Goal: Information Seeking & Learning: Learn about a topic

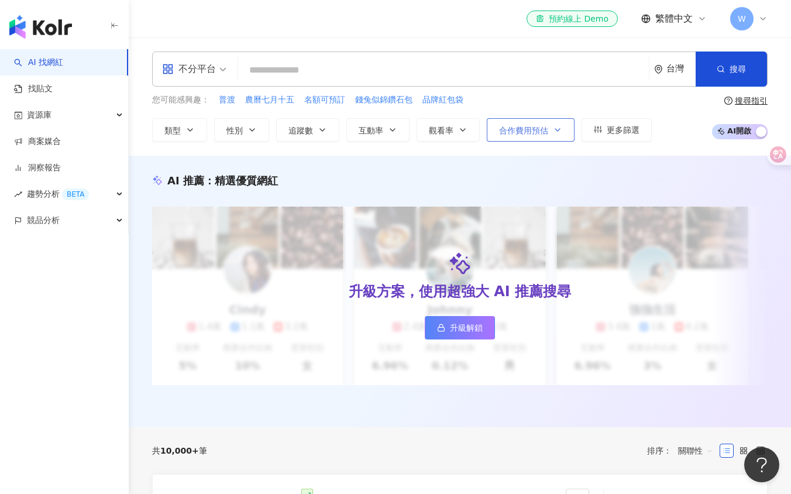
click at [545, 135] on button "合作費用預估" at bounding box center [531, 129] width 88 height 23
click at [563, 88] on div "不分平台 台灣 搜尋 您可能感興趣： 普渡 農曆七月十五 名額可預訂 錢兔似錦鑽石包 品牌紅包袋 類型 性別 追蹤數 互動率 觀看率 合作費用預估 更多篩選 …" at bounding box center [460, 96] width 662 height 90
click at [607, 130] on span "更多篩選" at bounding box center [623, 129] width 33 height 9
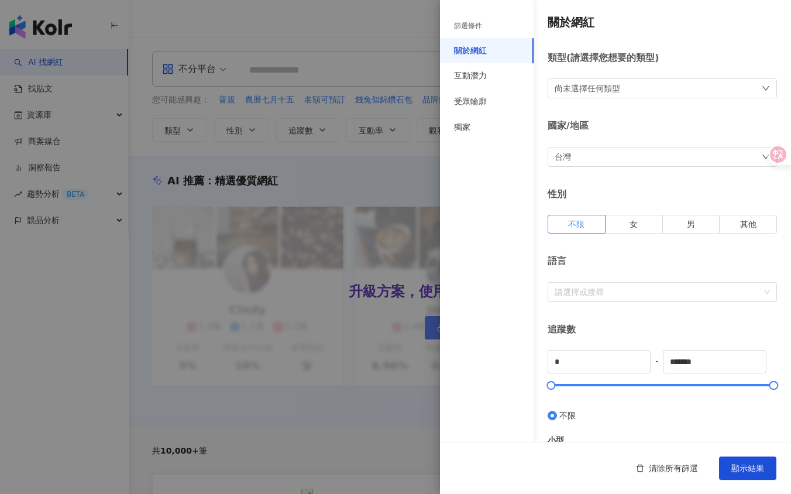
click at [495, 21] on div "篩選條件" at bounding box center [487, 26] width 94 height 24
click at [494, 75] on div "互動潛力" at bounding box center [487, 76] width 94 height 26
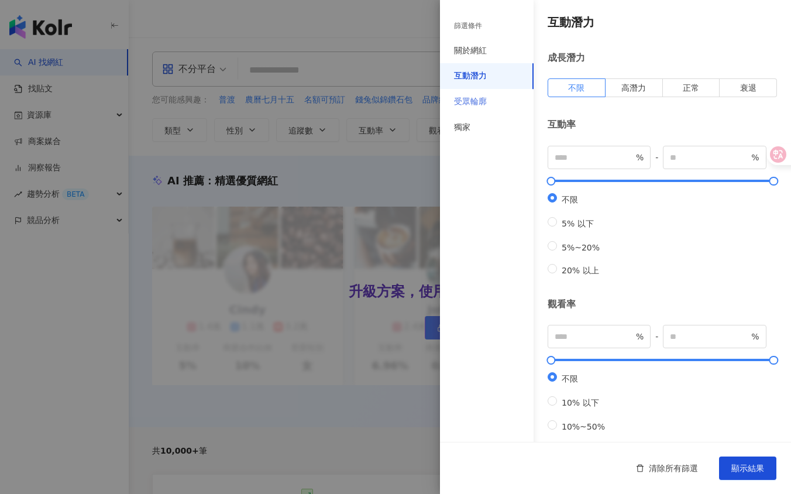
click at [492, 112] on div "受眾輪廓" at bounding box center [487, 102] width 94 height 26
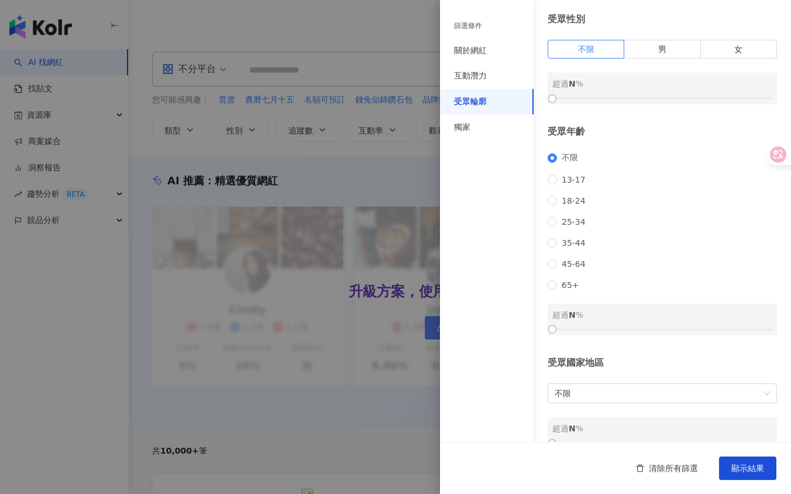
scroll to position [56, 0]
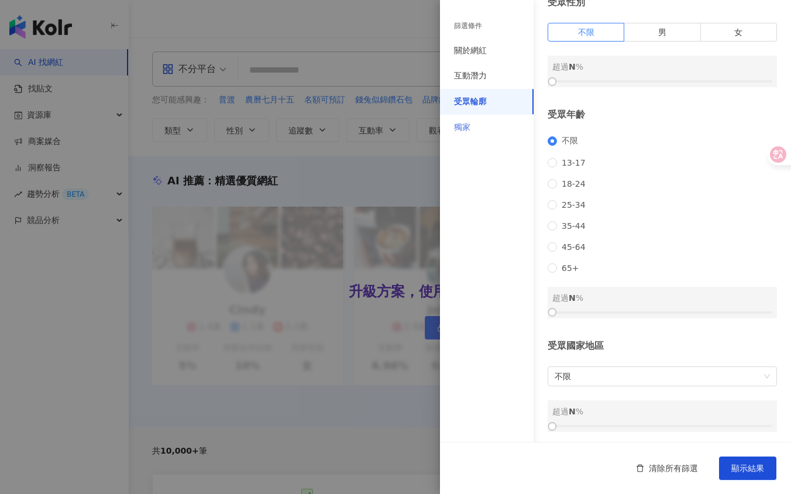
click at [458, 133] on div "獨家" at bounding box center [487, 128] width 94 height 26
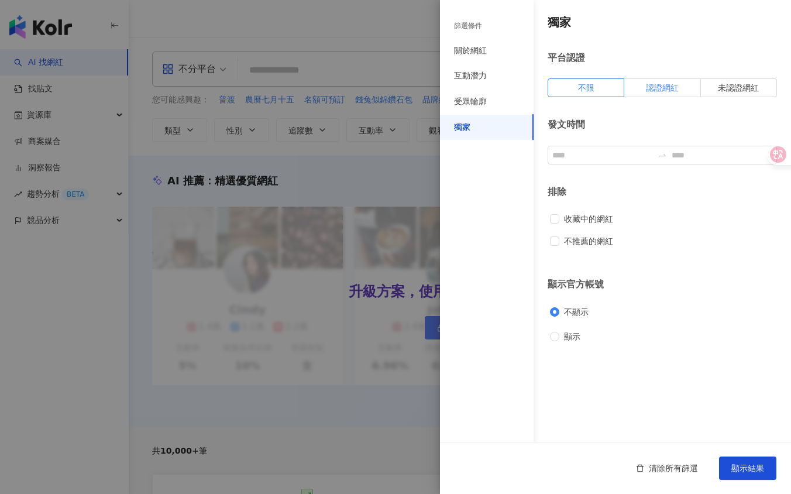
click at [668, 91] on span "認證網紅" at bounding box center [662, 87] width 33 height 9
click at [583, 88] on span "不限" at bounding box center [586, 87] width 16 height 9
click at [486, 94] on div "受眾輪廓" at bounding box center [487, 102] width 94 height 26
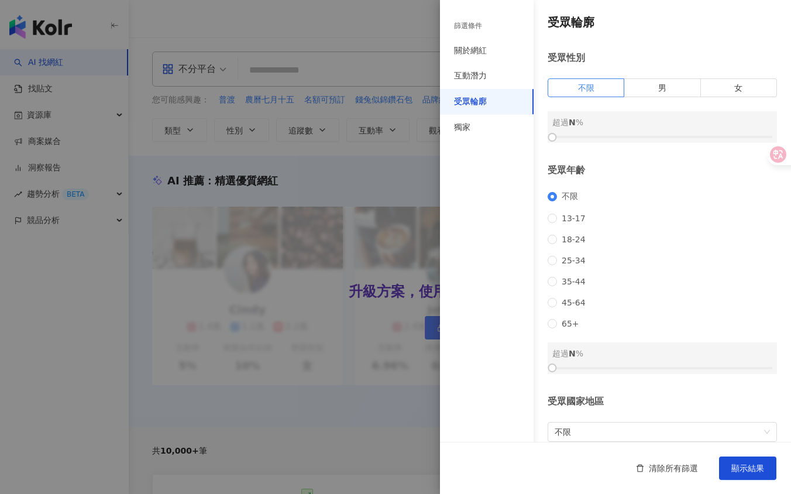
click at [565, 262] on div "不限 [PHONE_NUMBER] [PHONE_NUMBER] 45-64 65+" at bounding box center [662, 259] width 229 height 137
click at [568, 265] on span "25-34" at bounding box center [573, 260] width 33 height 9
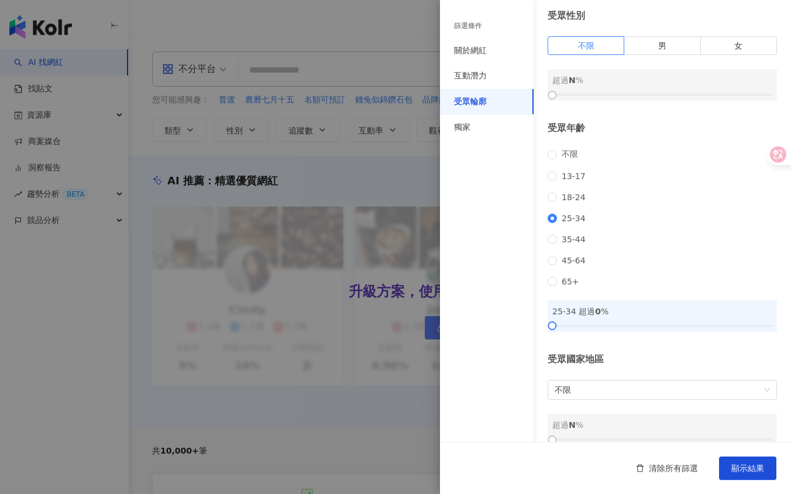
scroll to position [56, 0]
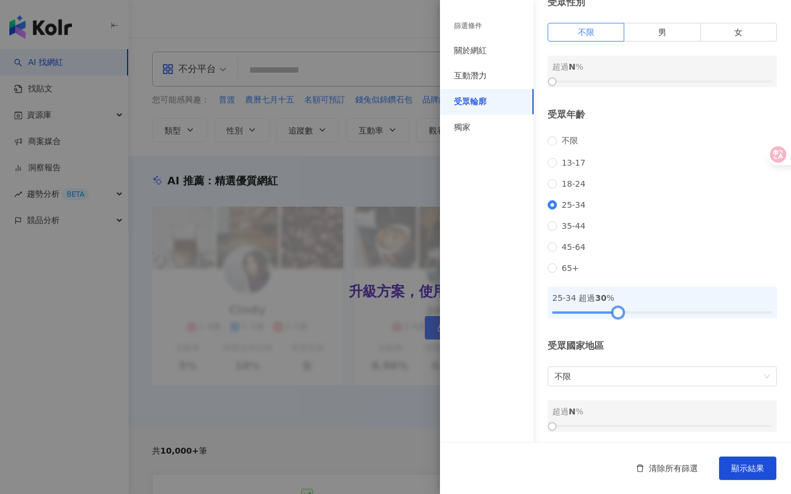
drag, startPoint x: 555, startPoint y: 331, endPoint x: 618, endPoint y: 329, distance: 63.8
click at [620, 315] on div at bounding box center [618, 312] width 6 height 6
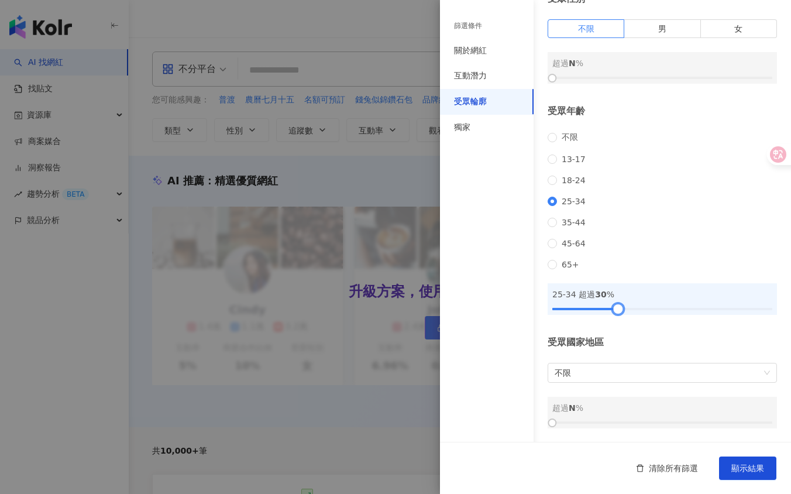
drag, startPoint x: 551, startPoint y: 424, endPoint x: 576, endPoint y: 425, distance: 25.8
click at [578, 425] on div at bounding box center [662, 422] width 220 height 7
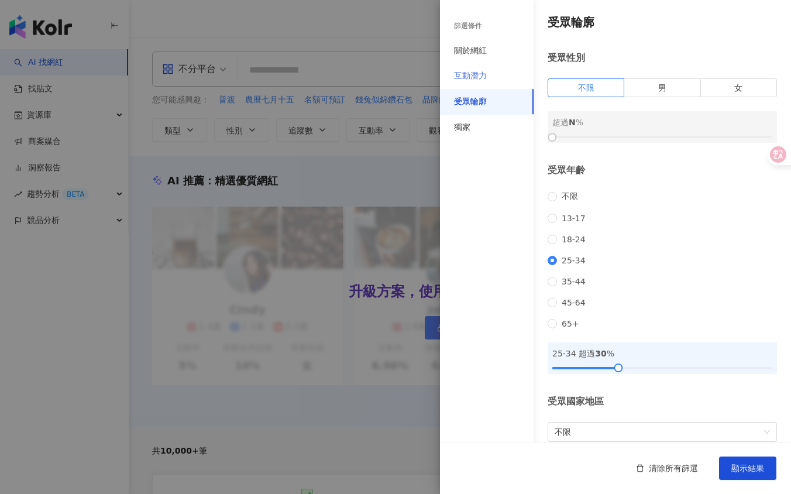
click at [482, 83] on div "互動潛力" at bounding box center [487, 76] width 94 height 26
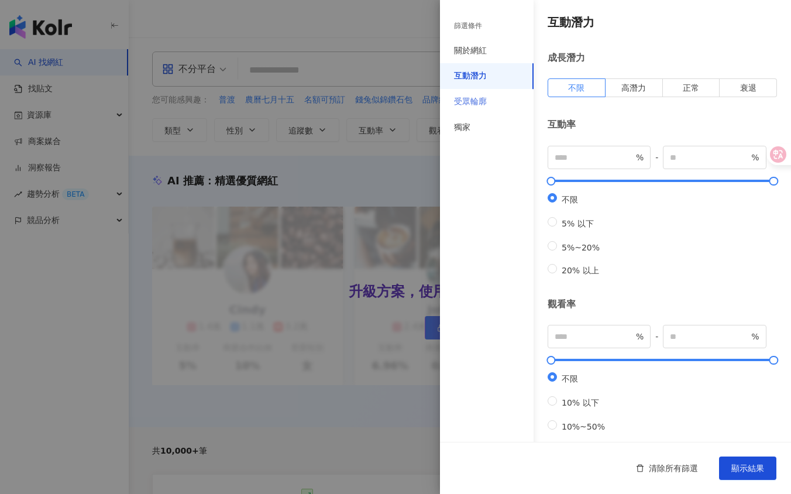
click at [493, 106] on div "受眾輪廓" at bounding box center [487, 102] width 94 height 26
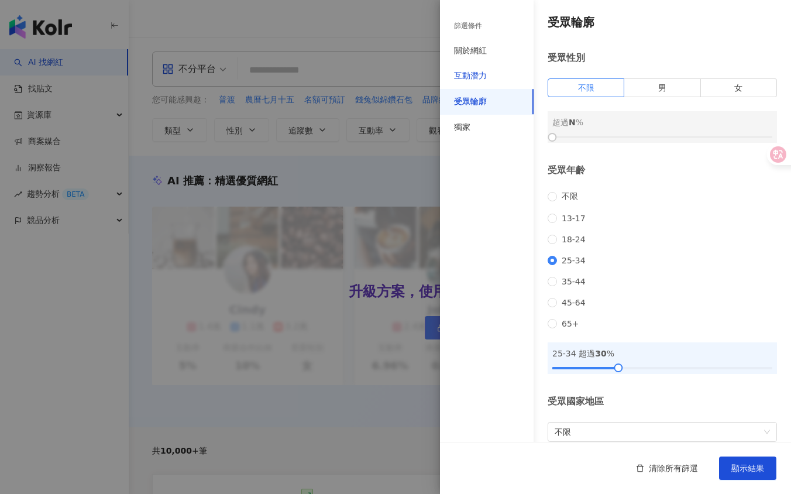
click at [479, 73] on div "互動潛力" at bounding box center [470, 76] width 33 height 12
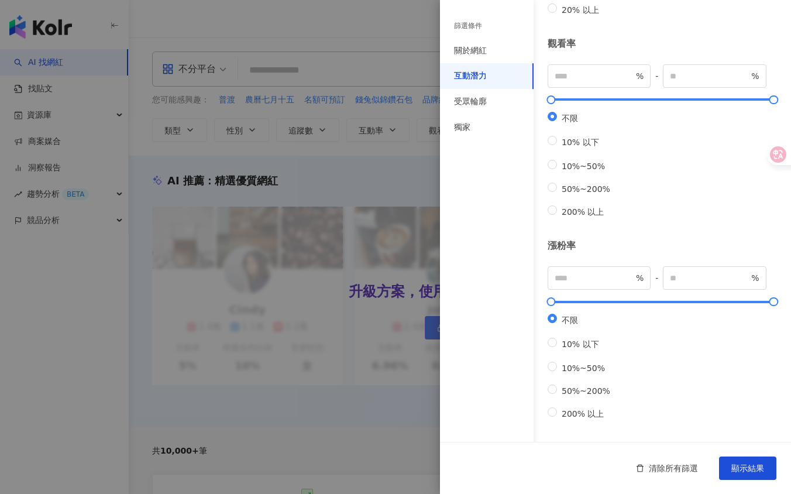
scroll to position [306, 0]
click at [464, 48] on div "關於網紅" at bounding box center [470, 51] width 33 height 12
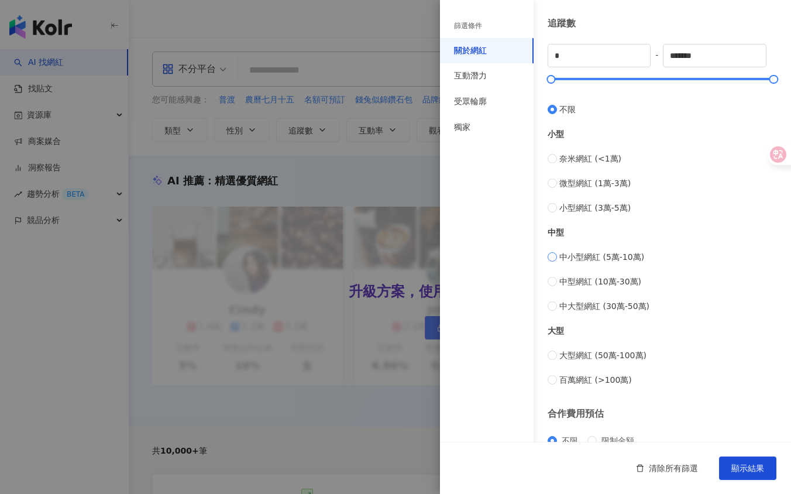
type input "*****"
type input "******"
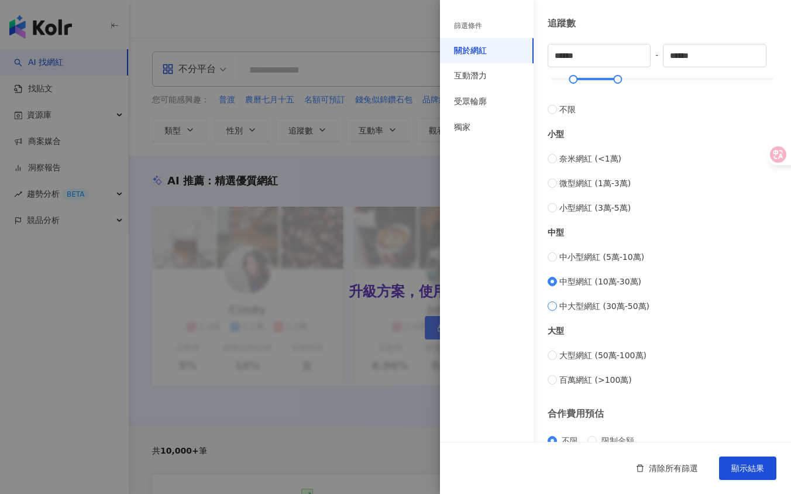
type input "******"
click at [554, 349] on label "大型網紅 (50萬-100萬)" at bounding box center [662, 355] width 229 height 13
type input "******"
click at [741, 482] on div "清除所有篩選 顯示結果" at bounding box center [615, 468] width 351 height 52
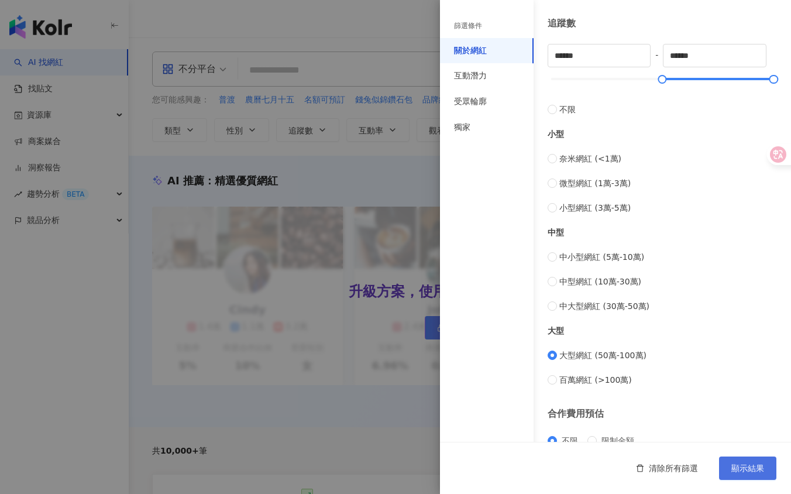
click at [744, 470] on span "顯示結果" at bounding box center [747, 467] width 33 height 9
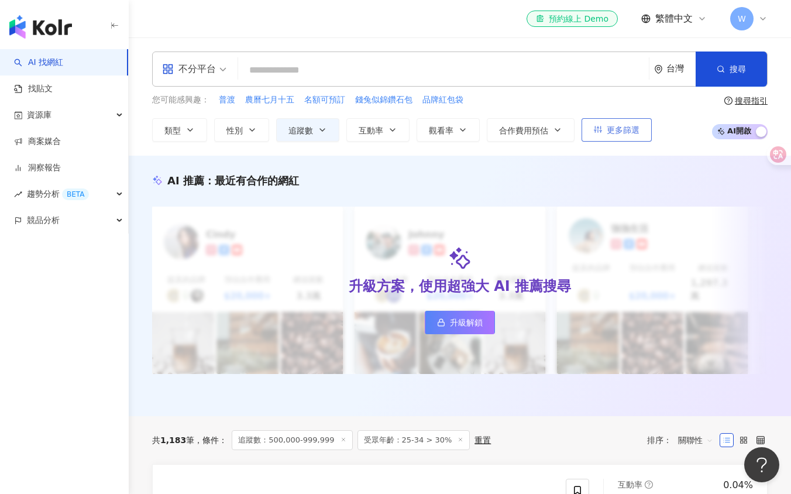
click at [628, 123] on button "更多篩選" at bounding box center [617, 129] width 70 height 23
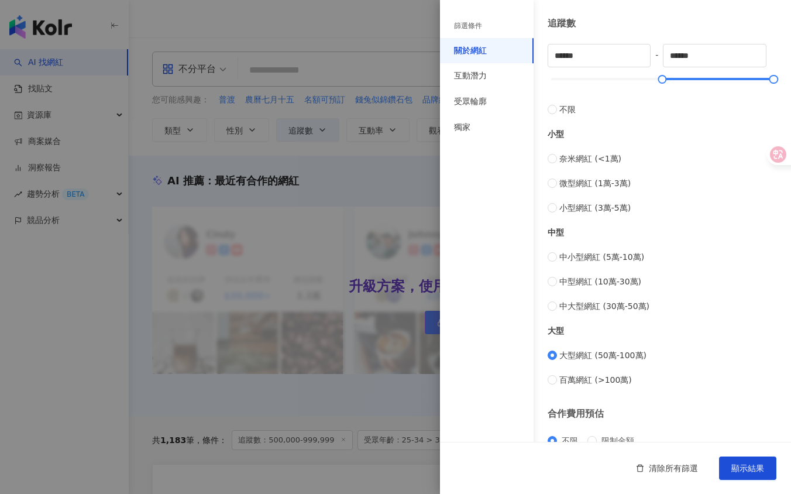
click at [485, 19] on div "篩選條件" at bounding box center [487, 26] width 94 height 24
click at [477, 34] on div "篩選條件" at bounding box center [487, 26] width 94 height 24
click at [377, 23] on div at bounding box center [395, 247] width 791 height 494
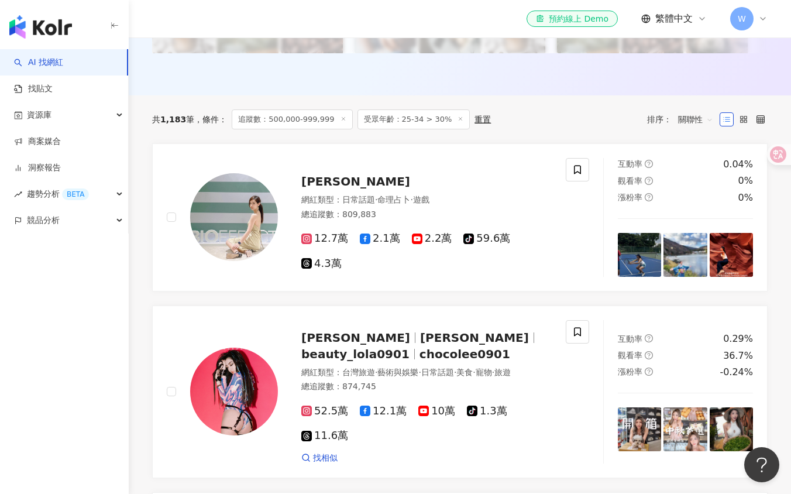
scroll to position [322, 0]
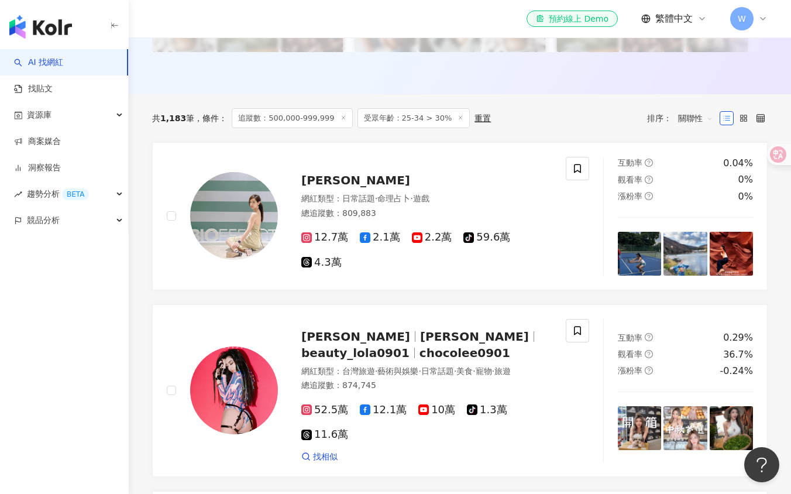
click at [705, 109] on span "關聯性" at bounding box center [695, 118] width 35 height 19
click at [692, 171] on div "漲粉率" at bounding box center [695, 170] width 29 height 13
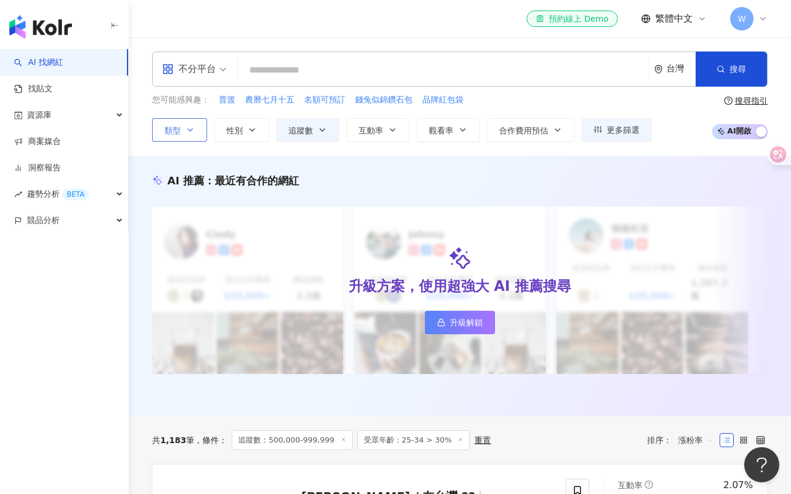
click at [163, 126] on button "類型" at bounding box center [179, 129] width 55 height 23
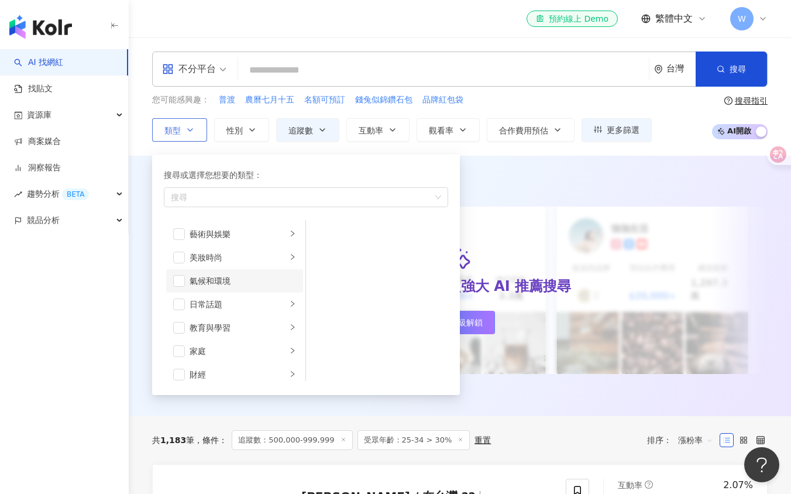
click at [207, 272] on li "氣候和環境" at bounding box center [234, 280] width 137 height 23
click at [206, 272] on li "氣候和環境" at bounding box center [234, 280] width 137 height 23
click at [204, 302] on div "日常話題" at bounding box center [238, 304] width 97 height 13
click at [215, 328] on div "教育與學習" at bounding box center [238, 327] width 97 height 13
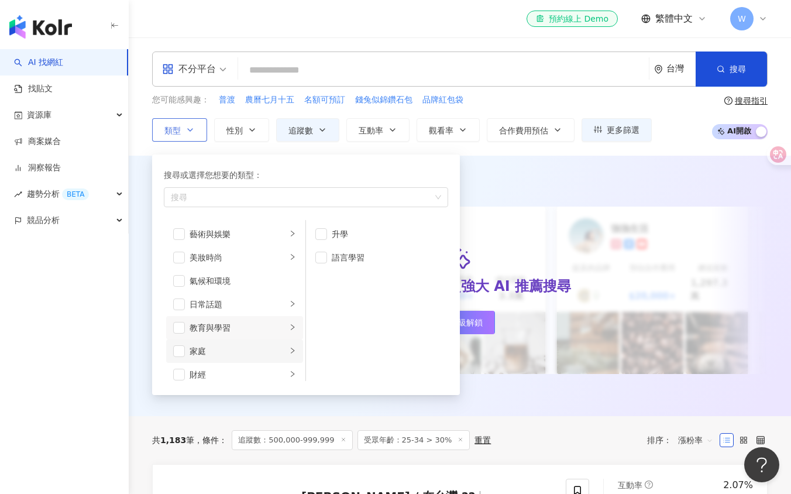
click at [249, 352] on div "家庭" at bounding box center [238, 351] width 97 height 13
click at [254, 377] on div "財經" at bounding box center [238, 374] width 97 height 13
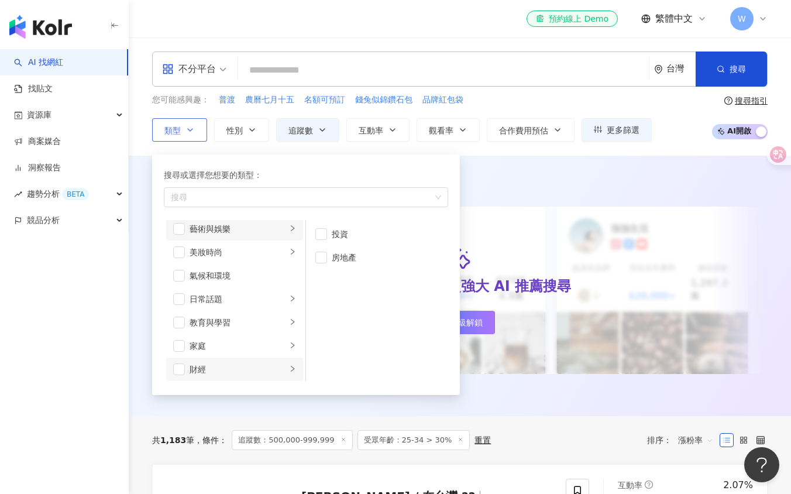
click at [252, 229] on div "藝術與娛樂" at bounding box center [238, 228] width 97 height 13
click at [273, 252] on div "美妝時尚" at bounding box center [238, 255] width 97 height 13
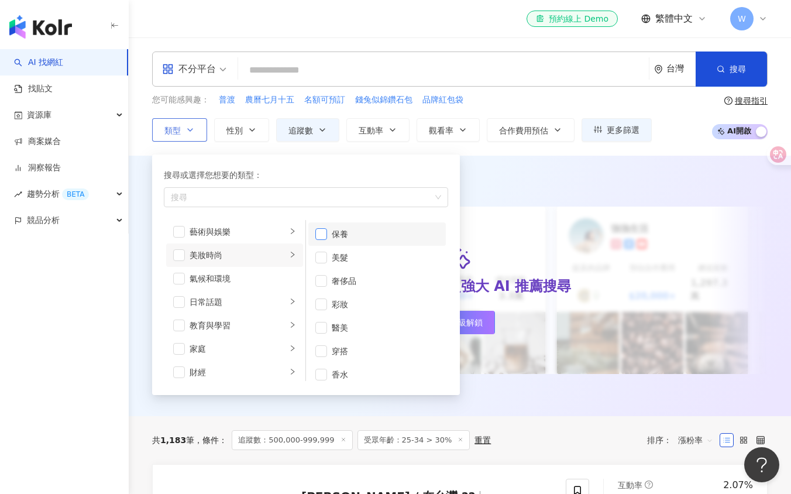
click at [324, 236] on span "button" at bounding box center [321, 234] width 12 height 12
click at [327, 259] on span "button" at bounding box center [321, 258] width 12 height 12
click at [323, 291] on li "奢侈品" at bounding box center [377, 280] width 138 height 23
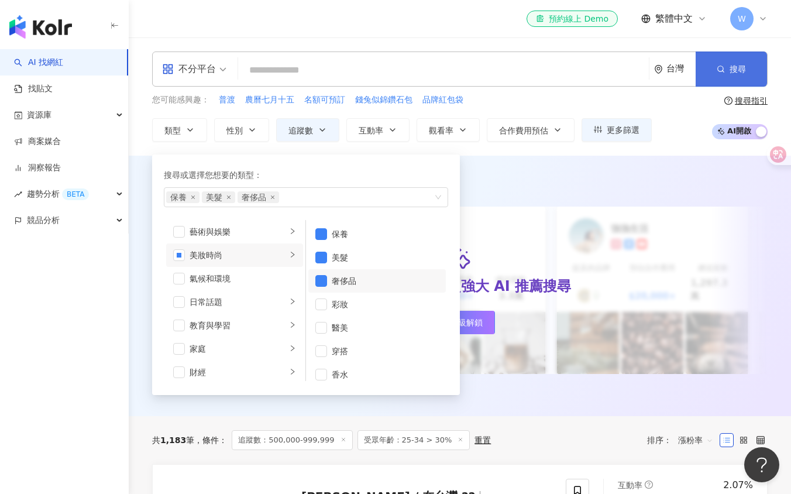
click at [730, 65] on span "搜尋" at bounding box center [738, 68] width 16 height 9
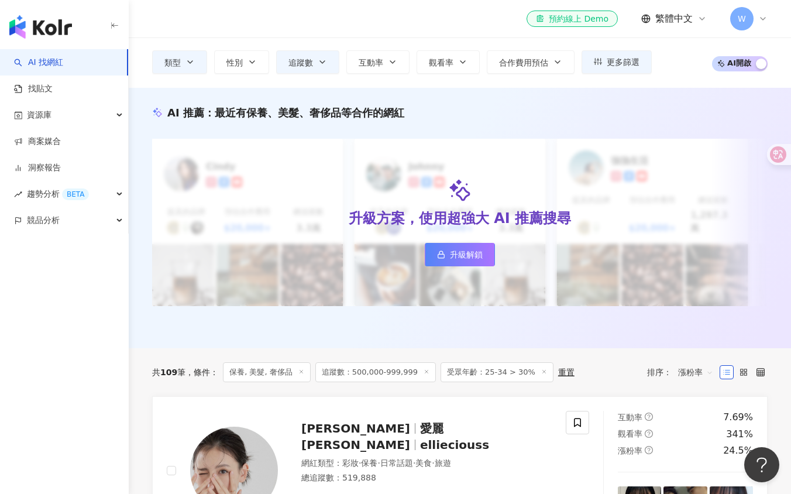
scroll to position [53, 0]
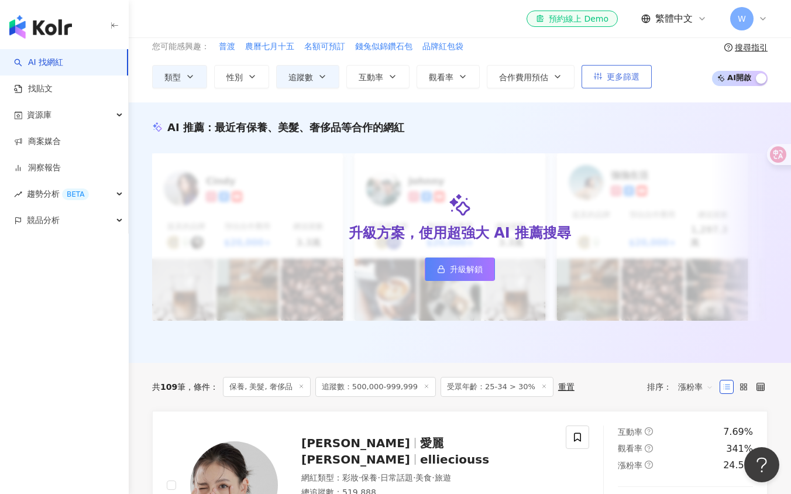
click at [626, 76] on span "更多篩選" at bounding box center [623, 76] width 33 height 9
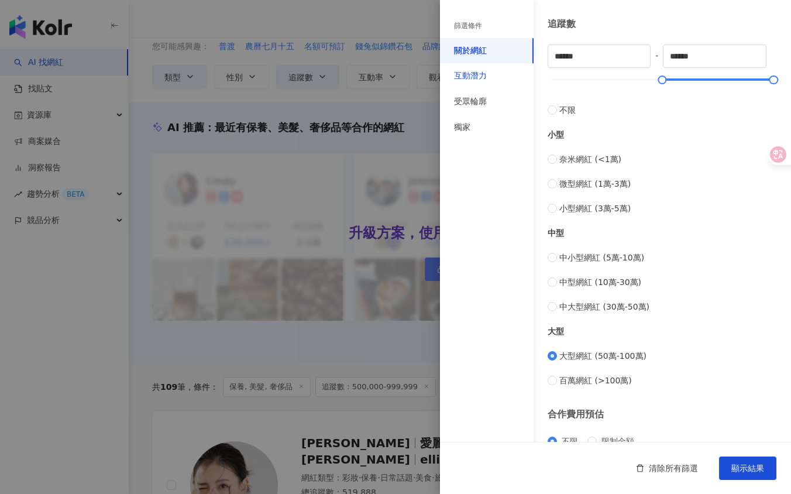
click at [485, 78] on div "互動潛力" at bounding box center [470, 76] width 33 height 12
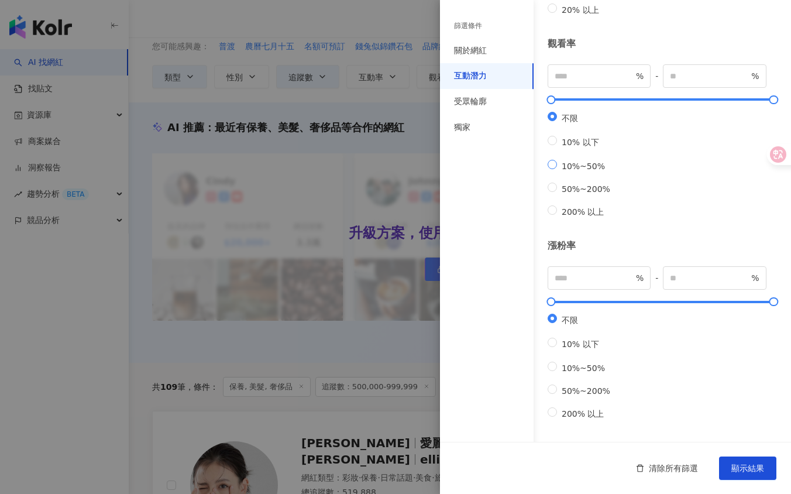
type input "**"
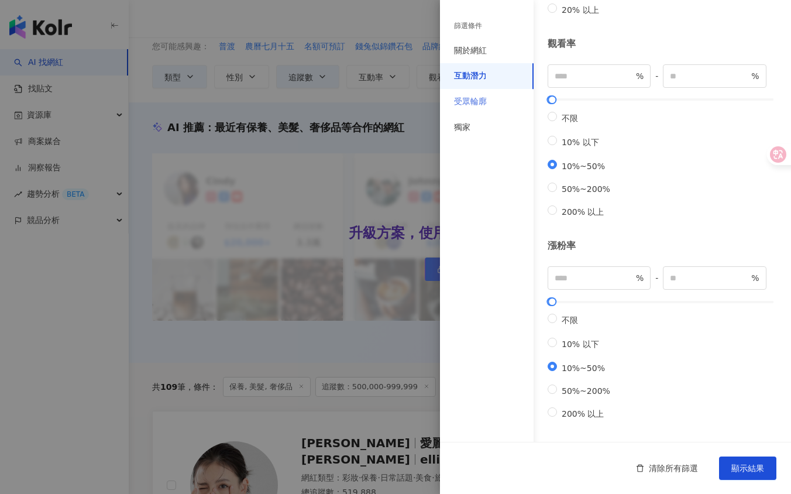
click at [502, 99] on div "受眾輪廓" at bounding box center [487, 102] width 94 height 26
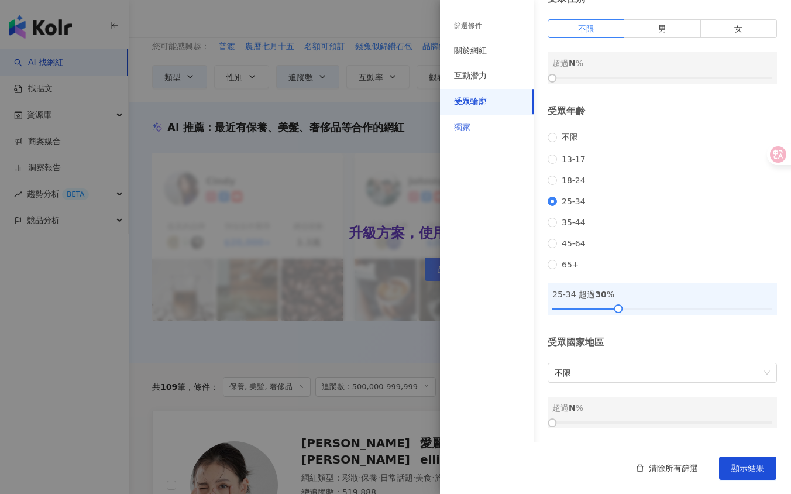
click at [488, 136] on div "獨家" at bounding box center [487, 128] width 94 height 26
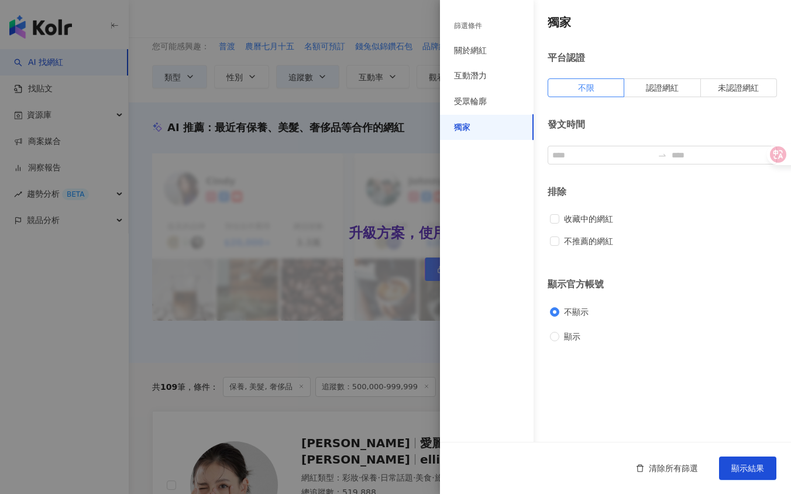
scroll to position [0, 0]
click at [479, 47] on div "關於網紅" at bounding box center [470, 51] width 33 height 12
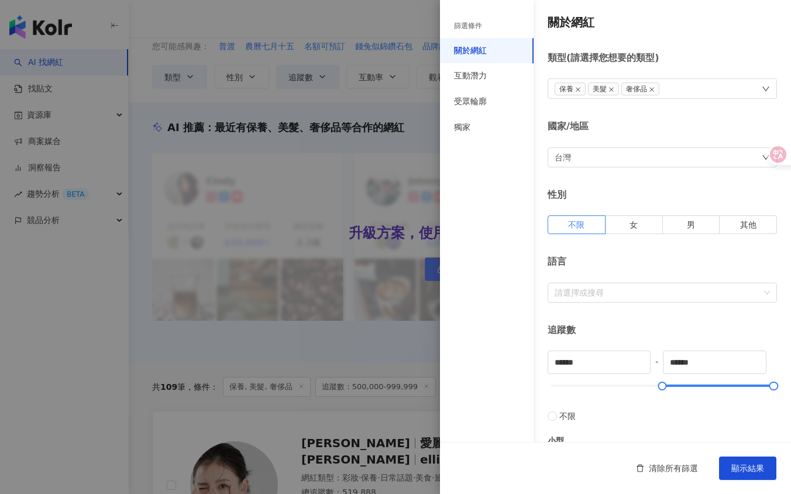
click at [480, 25] on div "篩選條件" at bounding box center [468, 26] width 28 height 10
click at [748, 469] on span "顯示結果" at bounding box center [747, 467] width 33 height 9
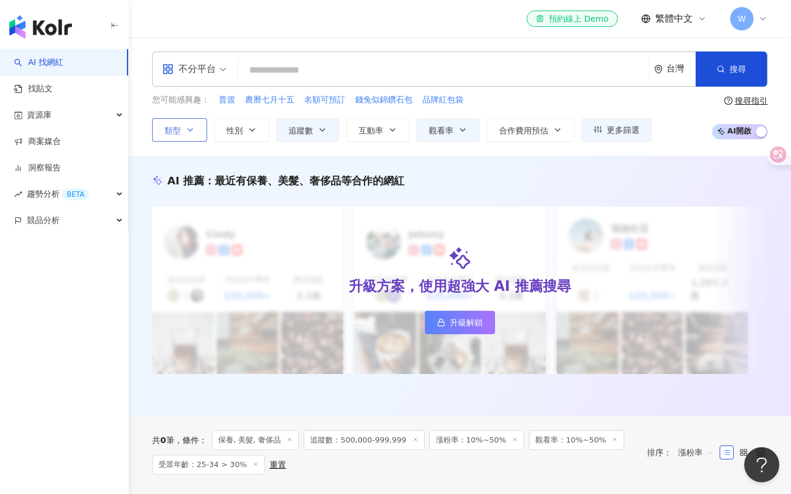
click at [190, 126] on icon "button" at bounding box center [189, 129] width 9 height 9
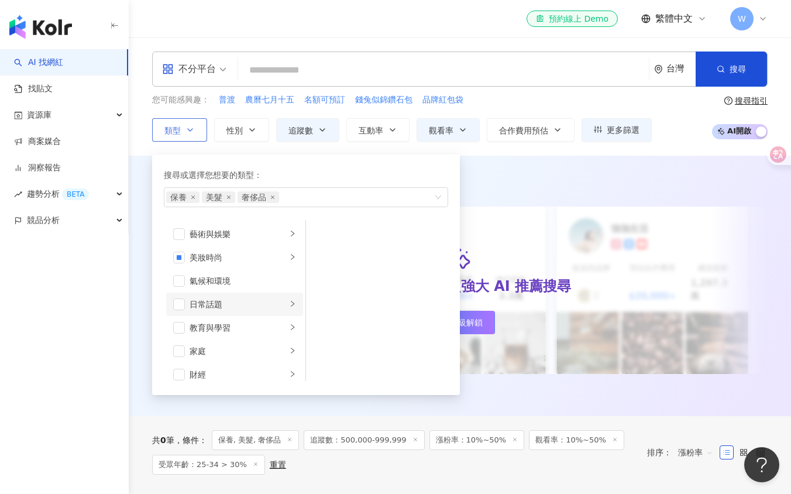
click at [222, 299] on div "日常話題" at bounding box center [238, 304] width 97 height 13
click at [231, 335] on li "教育與學習" at bounding box center [234, 327] width 137 height 23
click at [235, 358] on li "家庭" at bounding box center [234, 350] width 137 height 23
click at [240, 379] on div "財經" at bounding box center [238, 374] width 97 height 13
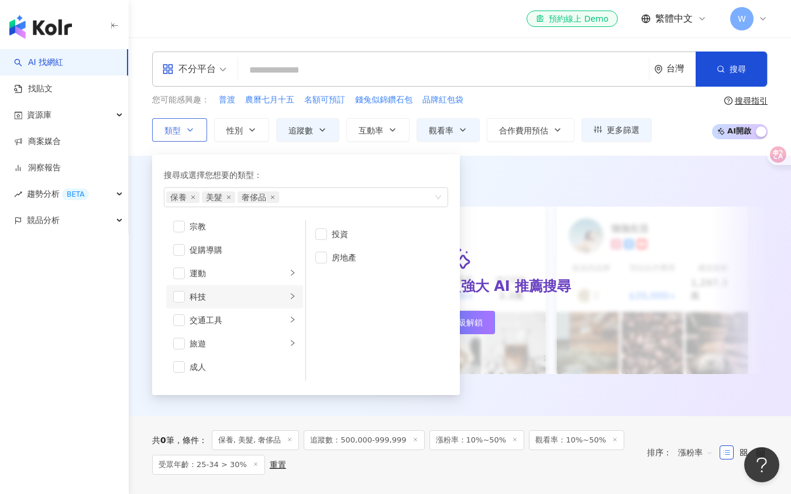
click at [262, 299] on div "科技" at bounding box center [238, 296] width 97 height 13
click at [240, 342] on div "旅遊" at bounding box center [238, 343] width 97 height 13
click at [328, 350] on li "台灣旅遊" at bounding box center [377, 350] width 138 height 23
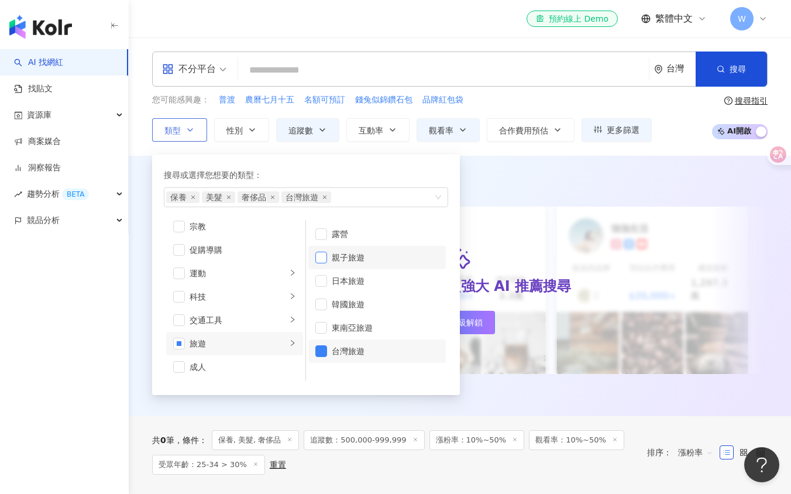
click at [326, 262] on span "button" at bounding box center [321, 258] width 12 height 12
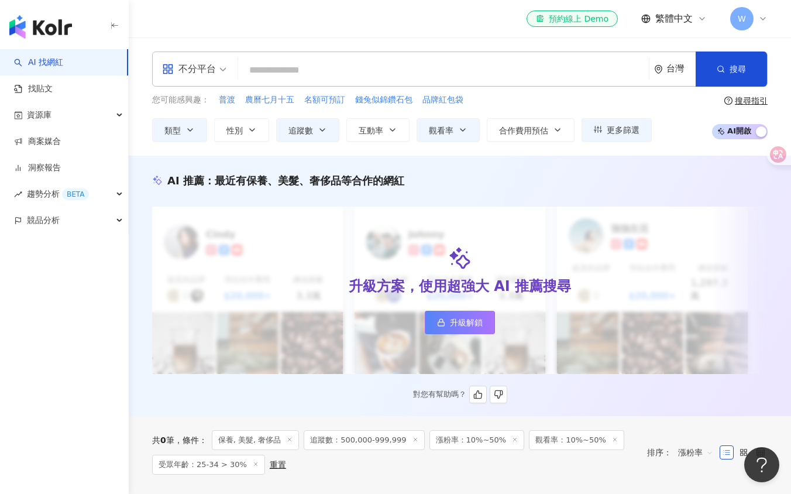
click at [478, 174] on div "AI 推薦 ： 最近有保養、美髮、奢侈品等合作的網紅" at bounding box center [460, 180] width 616 height 15
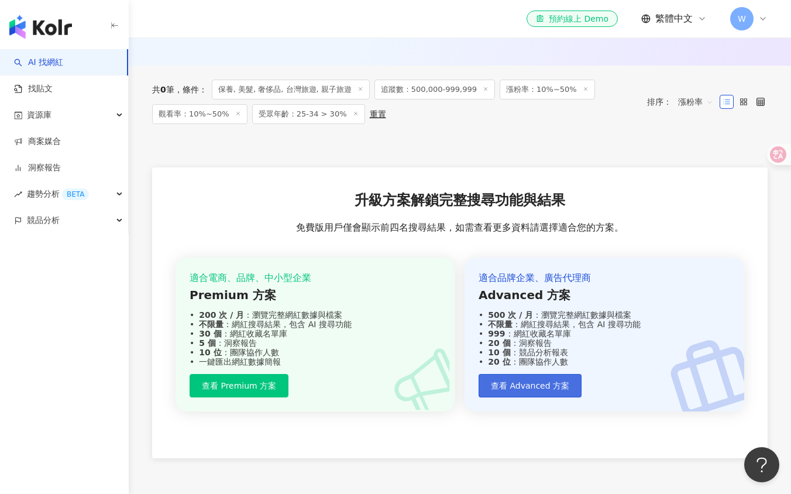
scroll to position [345, 0]
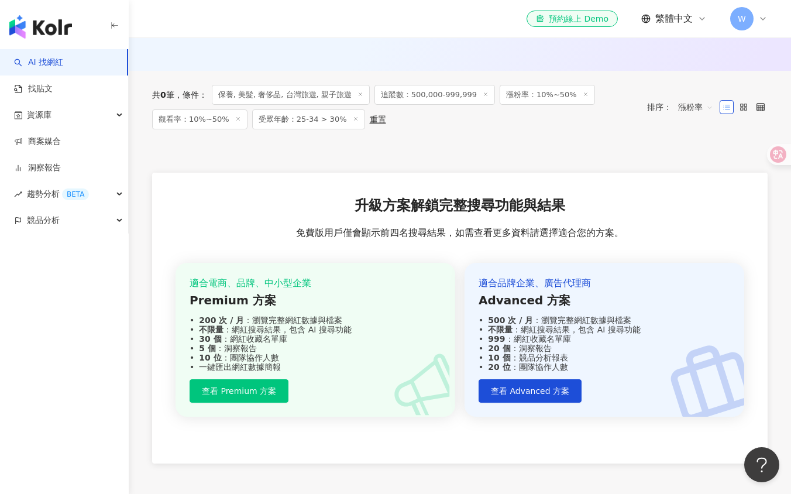
click at [583, 91] on icon at bounding box center [586, 94] width 6 height 6
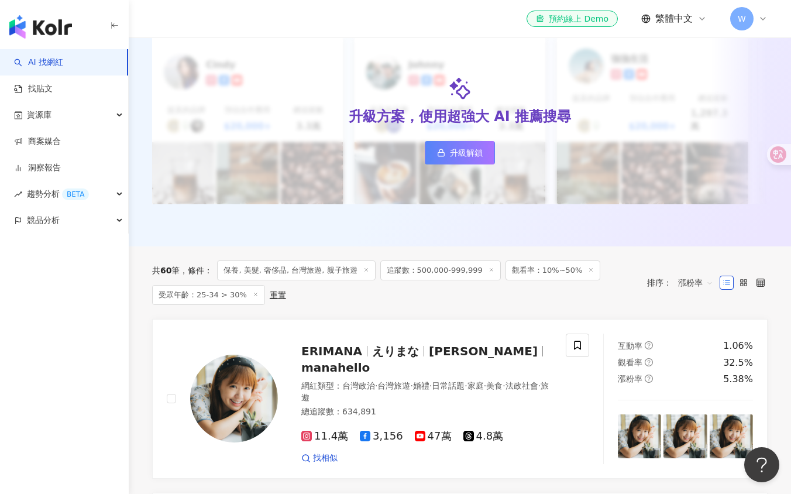
scroll to position [170, 0]
click at [317, 452] on span "找相似" at bounding box center [325, 458] width 25 height 12
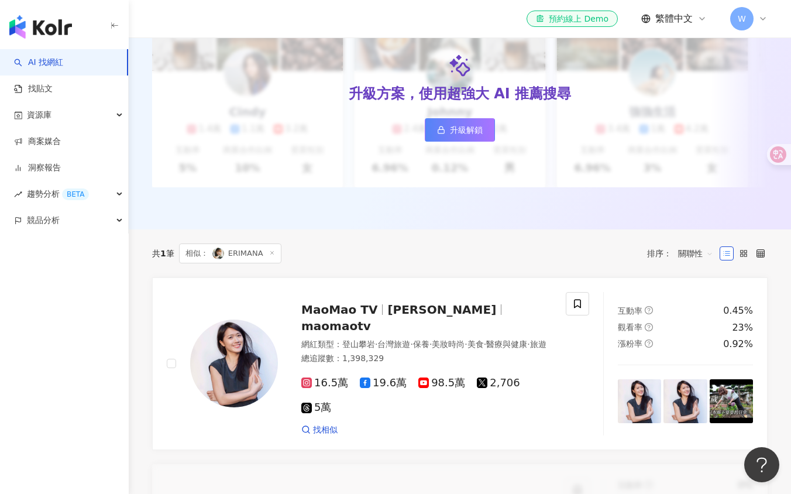
scroll to position [157, 0]
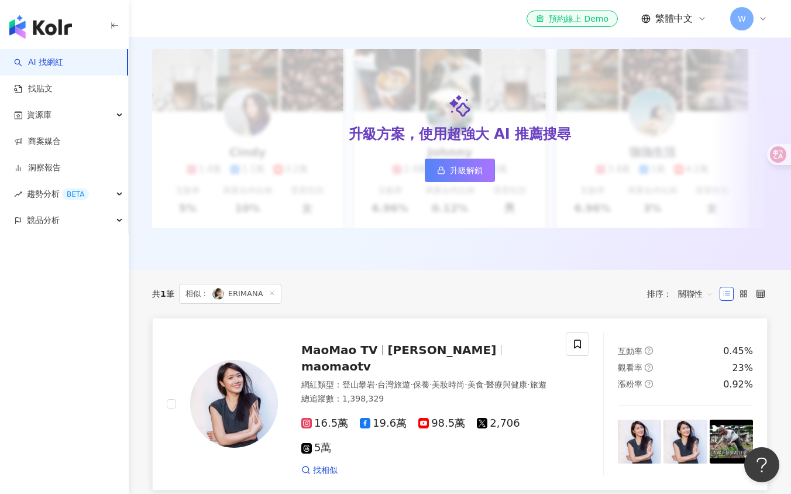
click at [394, 379] on div "網紅類型 ： 登山攀岩 · 台灣旅遊 · 保養 · 美妝時尚 · 美食 · 醫療與健康 · 旅遊" at bounding box center [426, 385] width 250 height 12
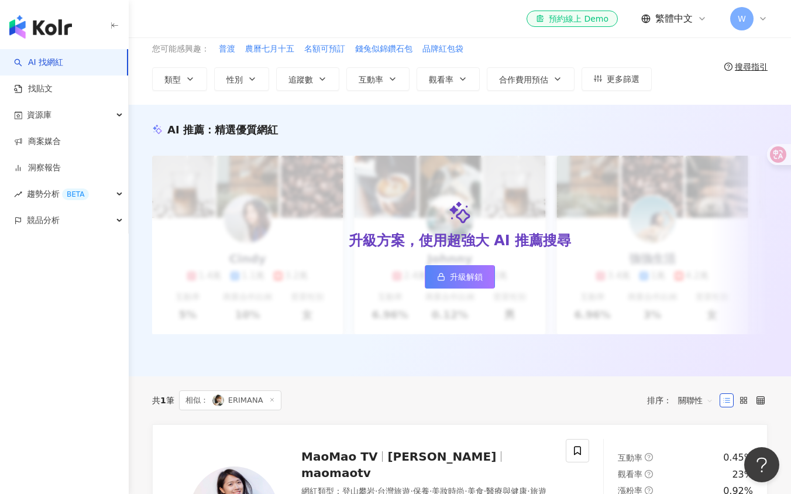
scroll to position [0, 0]
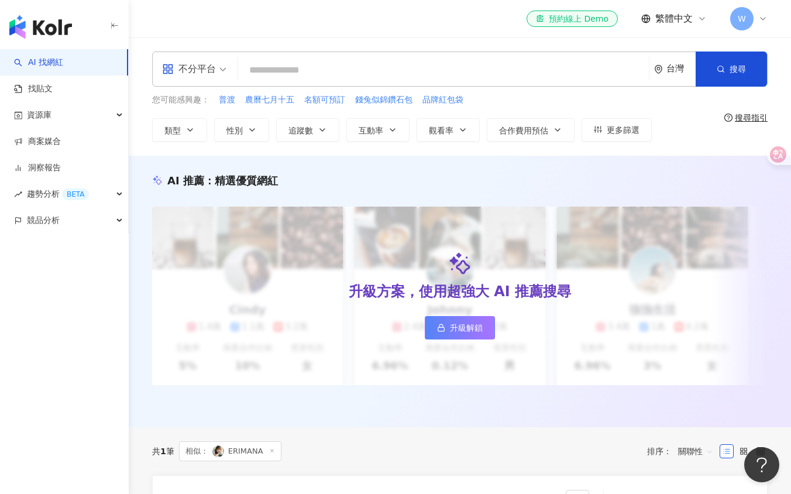
click at [53, 64] on link "AI 找網紅" at bounding box center [38, 63] width 49 height 12
click at [110, 102] on div "資源庫" at bounding box center [64, 115] width 128 height 26
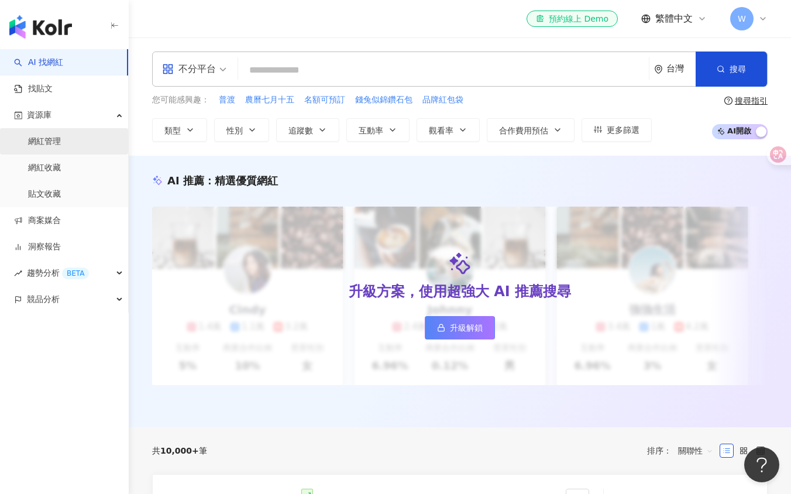
click at [61, 136] on link "網紅管理" at bounding box center [44, 142] width 33 height 12
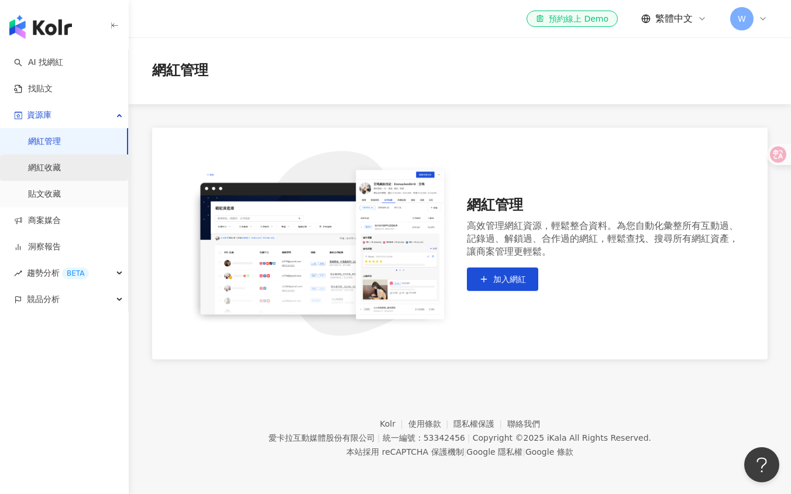
click at [61, 168] on link "網紅收藏" at bounding box center [44, 168] width 33 height 12
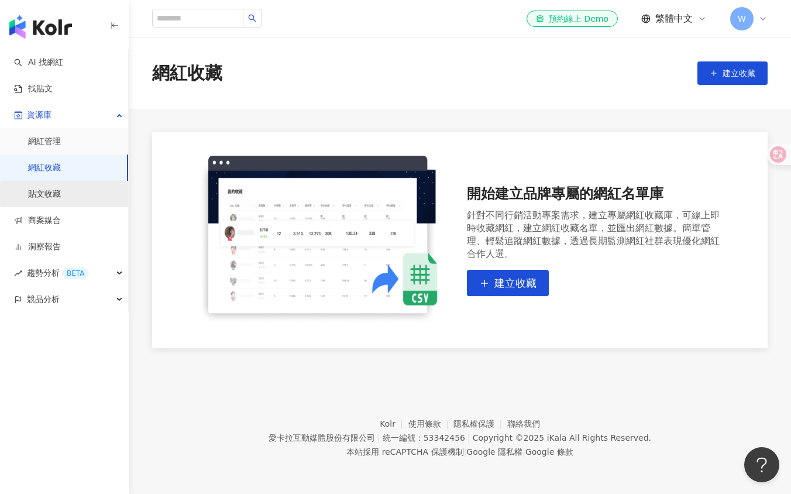
click at [61, 191] on link "貼文收藏" at bounding box center [44, 194] width 33 height 12
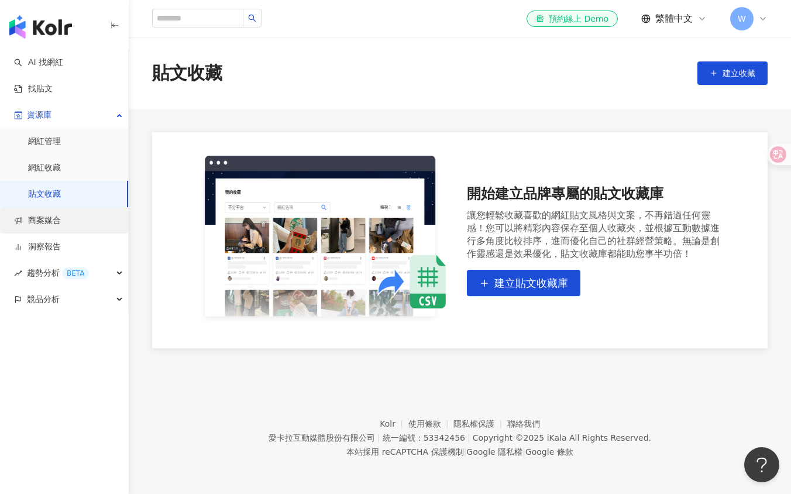
click at [61, 219] on link "商案媒合" at bounding box center [37, 221] width 47 height 12
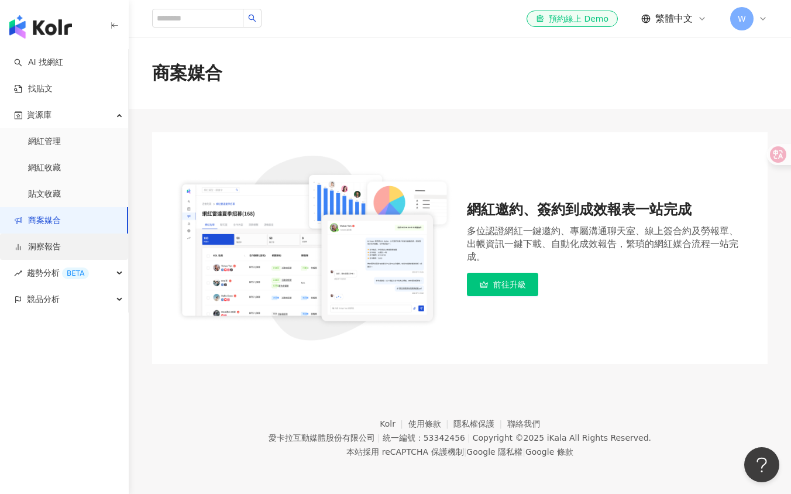
click at [61, 245] on link "洞察報告" at bounding box center [37, 247] width 47 height 12
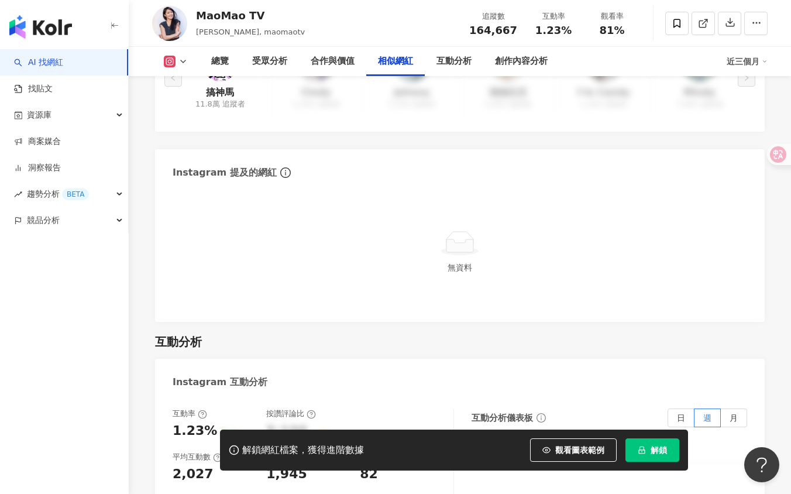
scroll to position [2027, 0]
